Goal: Task Accomplishment & Management: Manage account settings

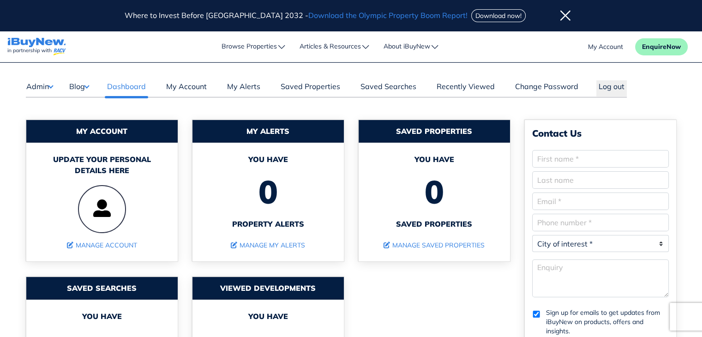
click at [88, 86] on button "Blog" at bounding box center [79, 86] width 20 height 12
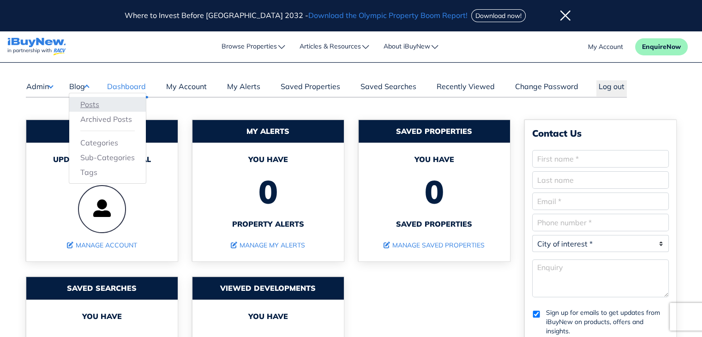
click at [91, 102] on link "Posts" at bounding box center [107, 104] width 54 height 11
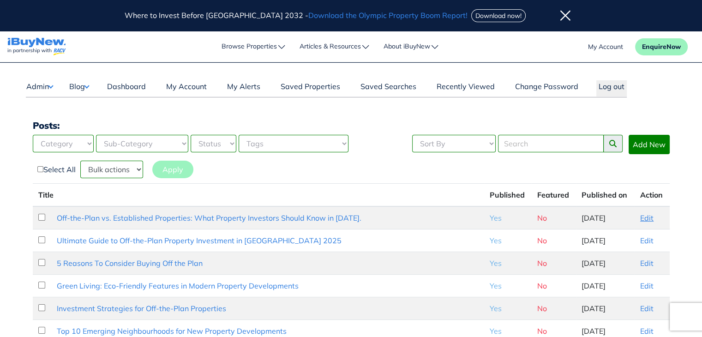
click at [643, 217] on link "Edit" at bounding box center [646, 217] width 13 height 9
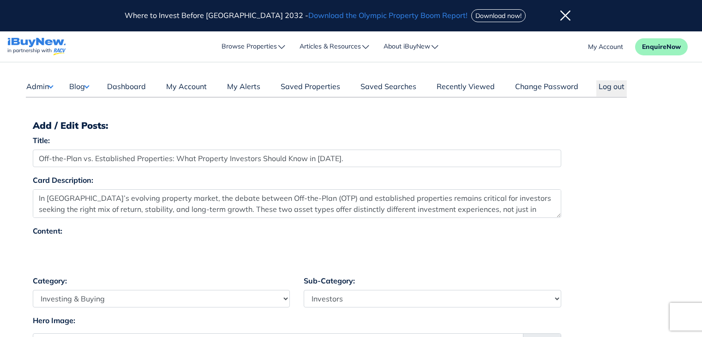
select select "4"
select select "17"
select select "7"
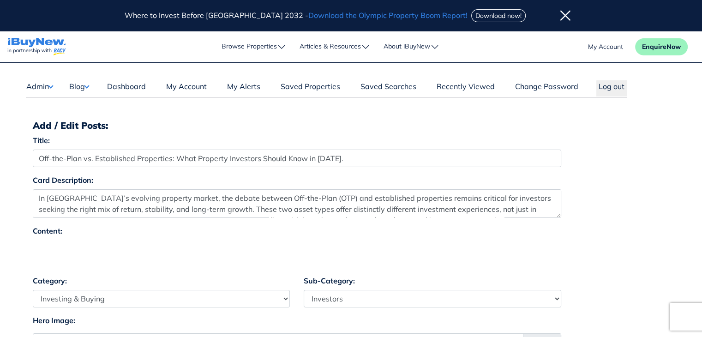
drag, startPoint x: 472, startPoint y: 2, endPoint x: 150, endPoint y: 232, distance: 396.1
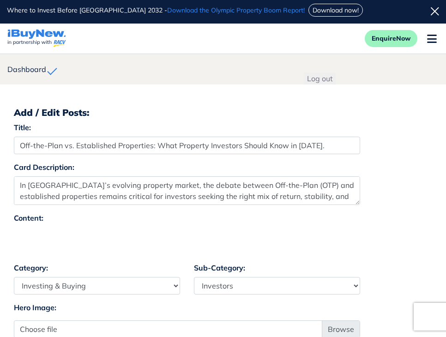
select select "4"
select select "17"
select select "7"
select select "4"
select select "17"
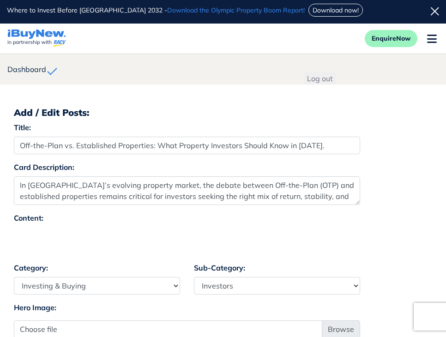
select select "7"
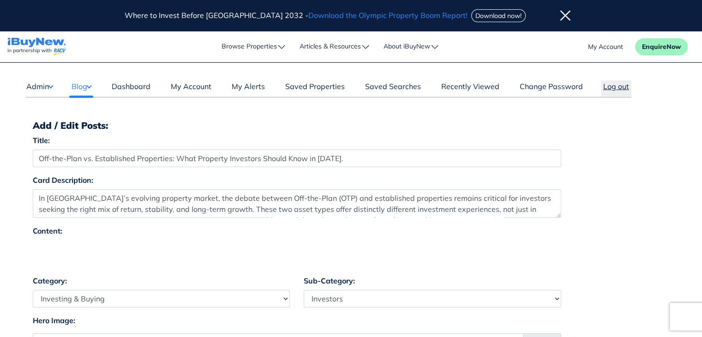
click at [446, 87] on button "Log out" at bounding box center [616, 88] width 30 height 16
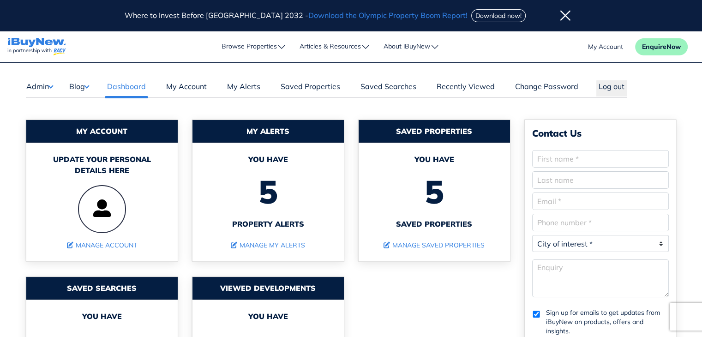
click at [89, 85] on button "Blog" at bounding box center [79, 86] width 20 height 12
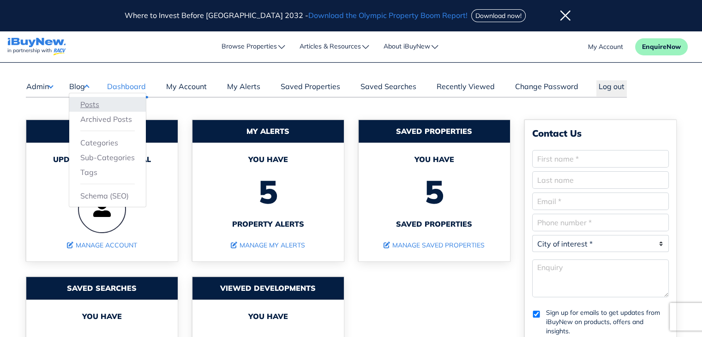
click at [102, 100] on link "Posts" at bounding box center [107, 104] width 54 height 11
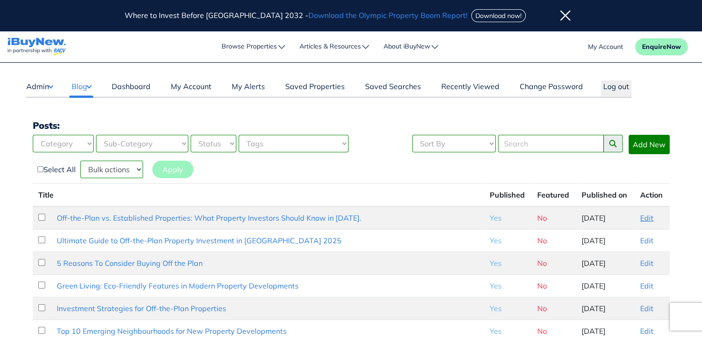
click at [648, 215] on link "Edit" at bounding box center [646, 217] width 13 height 9
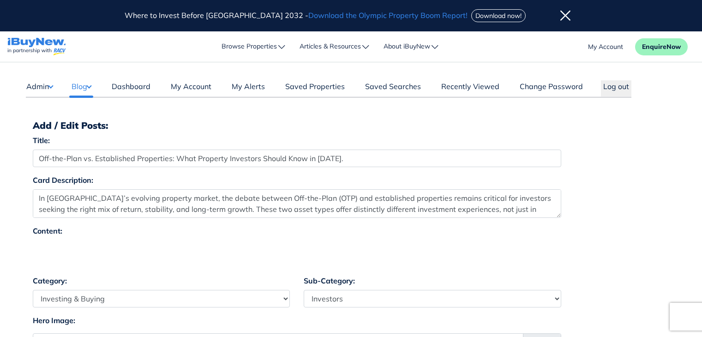
select select "4"
select select "17"
select select "7"
select select "4"
select select "17"
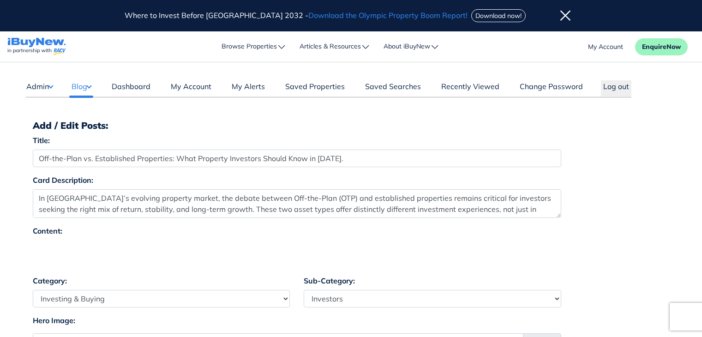
select select "7"
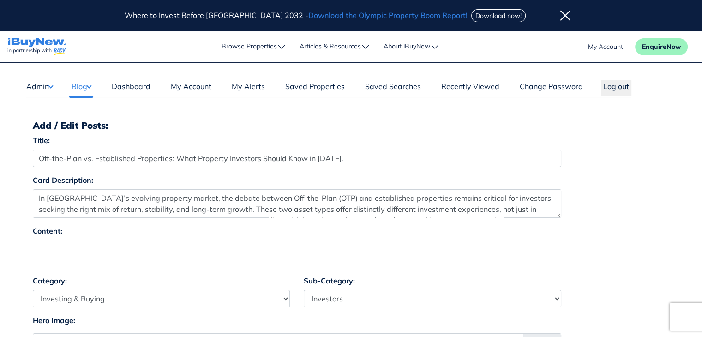
click at [614, 89] on button "Log out" at bounding box center [616, 88] width 30 height 16
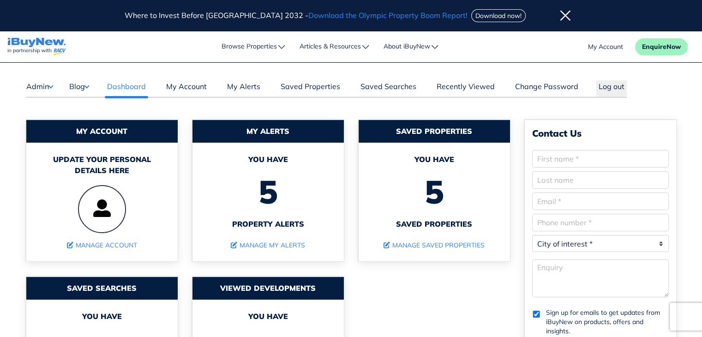
click at [85, 82] on button "Blog" at bounding box center [79, 86] width 20 height 12
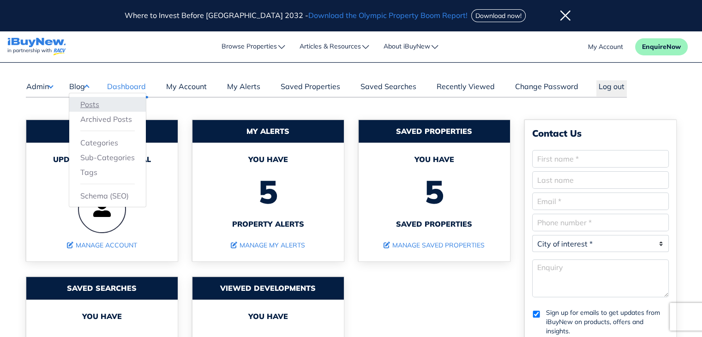
click at [91, 104] on link "Posts" at bounding box center [107, 104] width 54 height 11
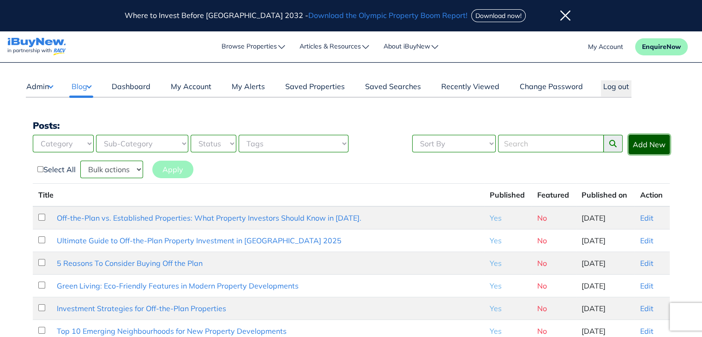
click at [647, 144] on link "Add New" at bounding box center [649, 144] width 41 height 19
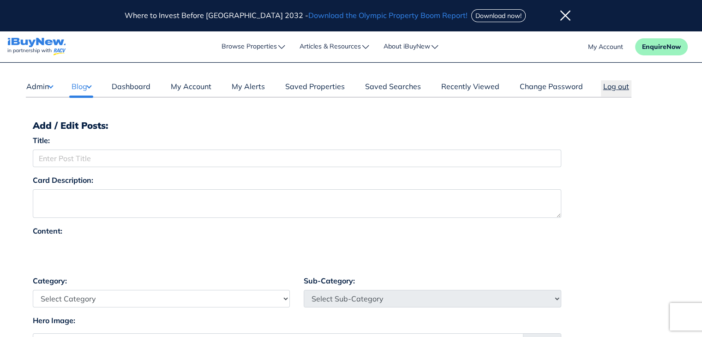
click at [618, 84] on button "Log out" at bounding box center [616, 88] width 30 height 16
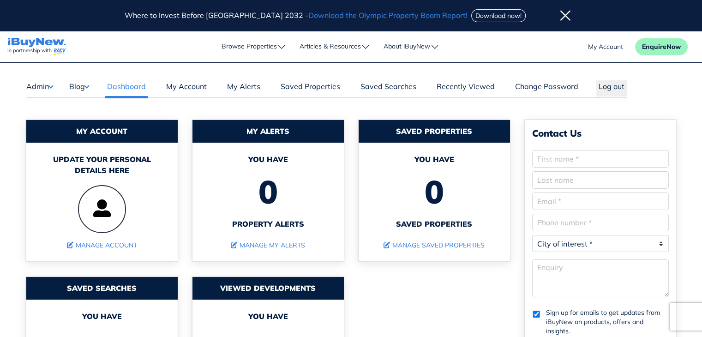
click at [87, 86] on button "Blog" at bounding box center [79, 86] width 20 height 12
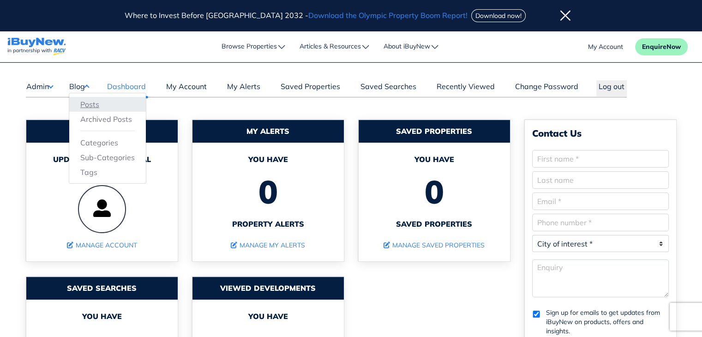
click at [89, 105] on link "Posts" at bounding box center [107, 104] width 54 height 11
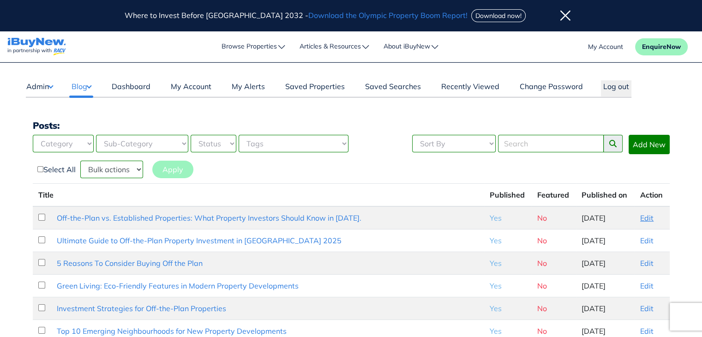
click at [644, 216] on link "Edit" at bounding box center [646, 217] width 13 height 9
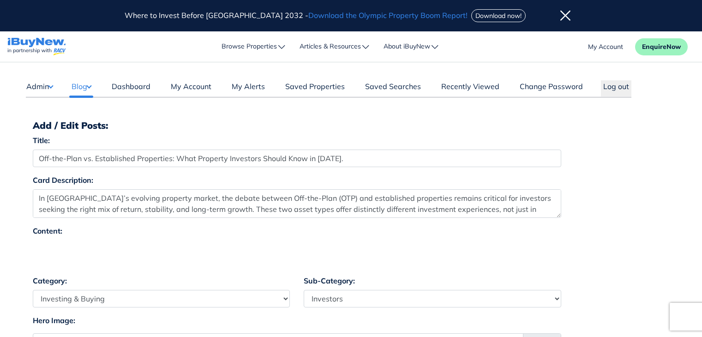
select select "4"
select select "17"
select select "7"
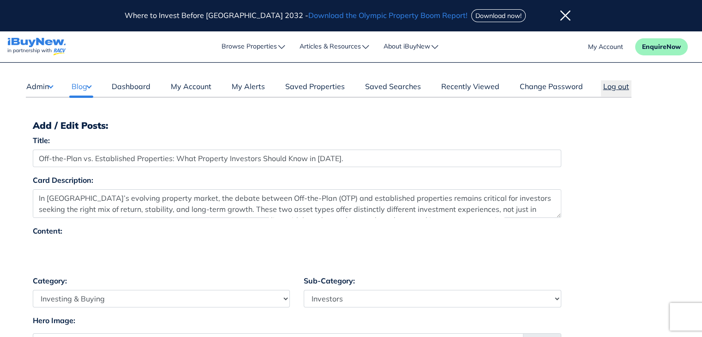
click at [616, 83] on button "Log out" at bounding box center [616, 88] width 30 height 16
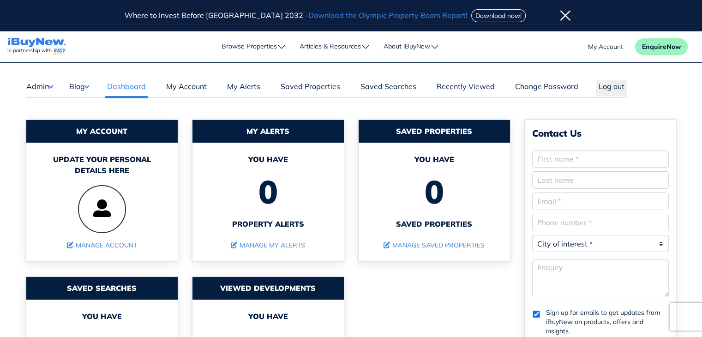
click at [87, 85] on button "Blog" at bounding box center [79, 86] width 20 height 12
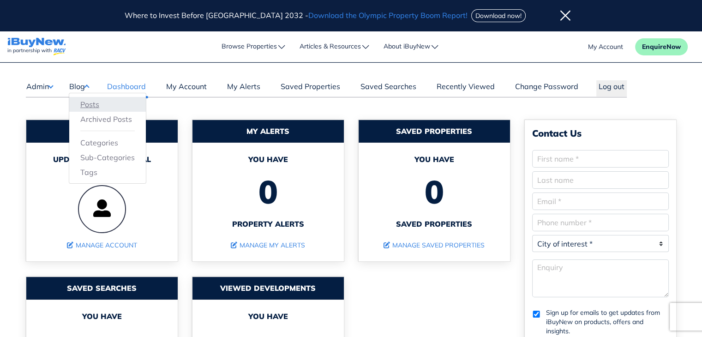
click at [90, 103] on link "Posts" at bounding box center [107, 104] width 54 height 11
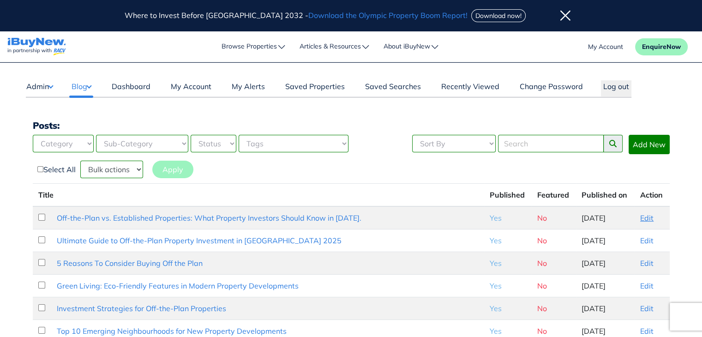
click at [645, 215] on link "Edit" at bounding box center [646, 217] width 13 height 9
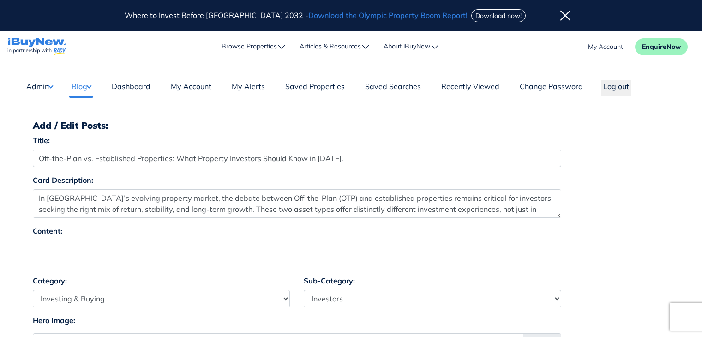
select select "4"
select select "17"
select select "7"
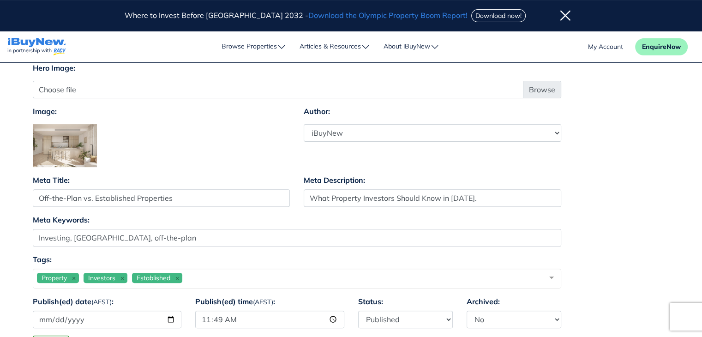
scroll to position [257, 0]
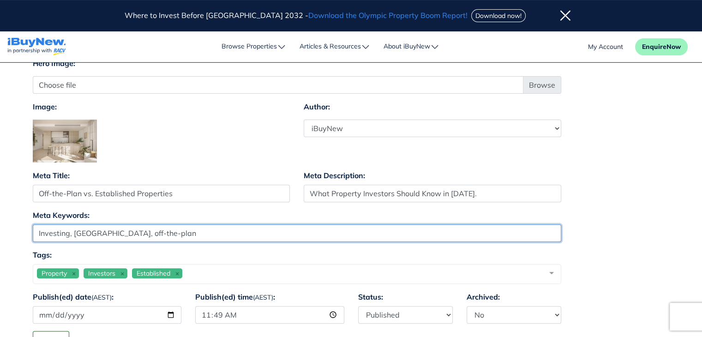
click at [182, 234] on input "Investing, Australia, off-the-plan" at bounding box center [297, 233] width 529 height 18
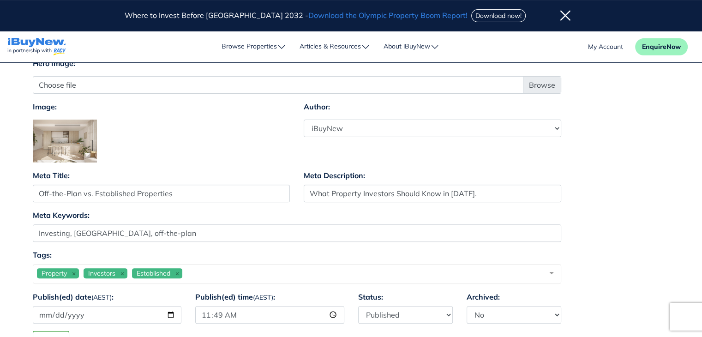
click at [624, 181] on div "Meta Title: Off-the-Plan vs. Established Properties Meta Description: What Prop…" at bounding box center [351, 190] width 651 height 40
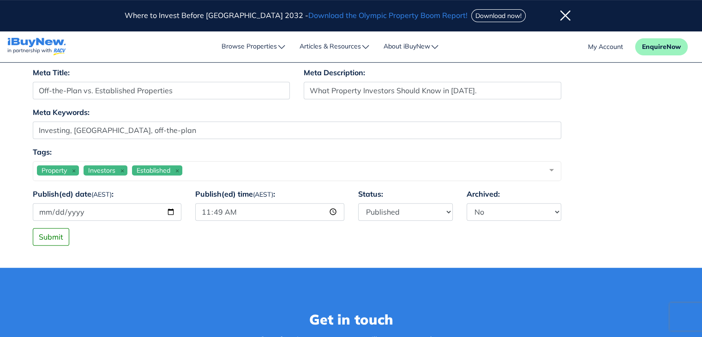
scroll to position [365, 0]
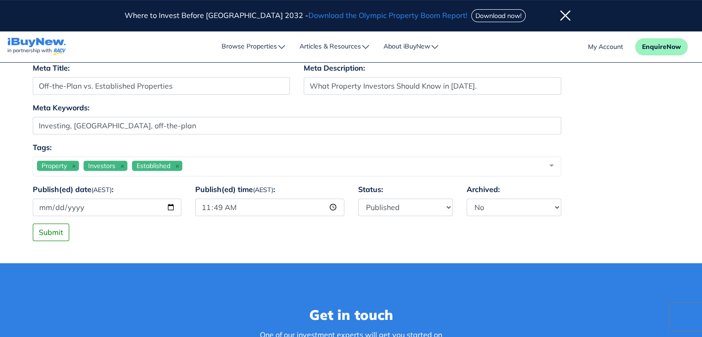
click at [611, 47] on link "My Account" at bounding box center [605, 47] width 35 height 10
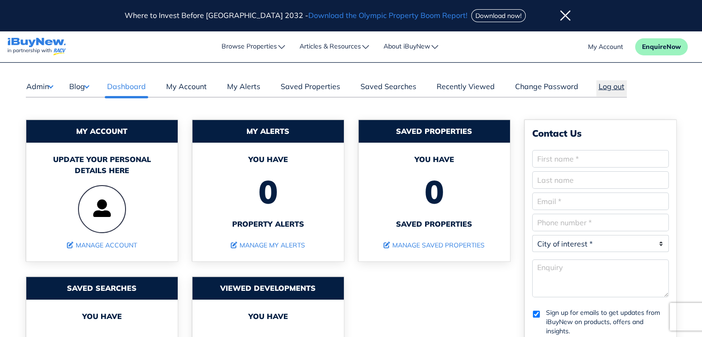
click at [606, 87] on button "Log out" at bounding box center [611, 88] width 30 height 16
